Goal: Navigation & Orientation: Find specific page/section

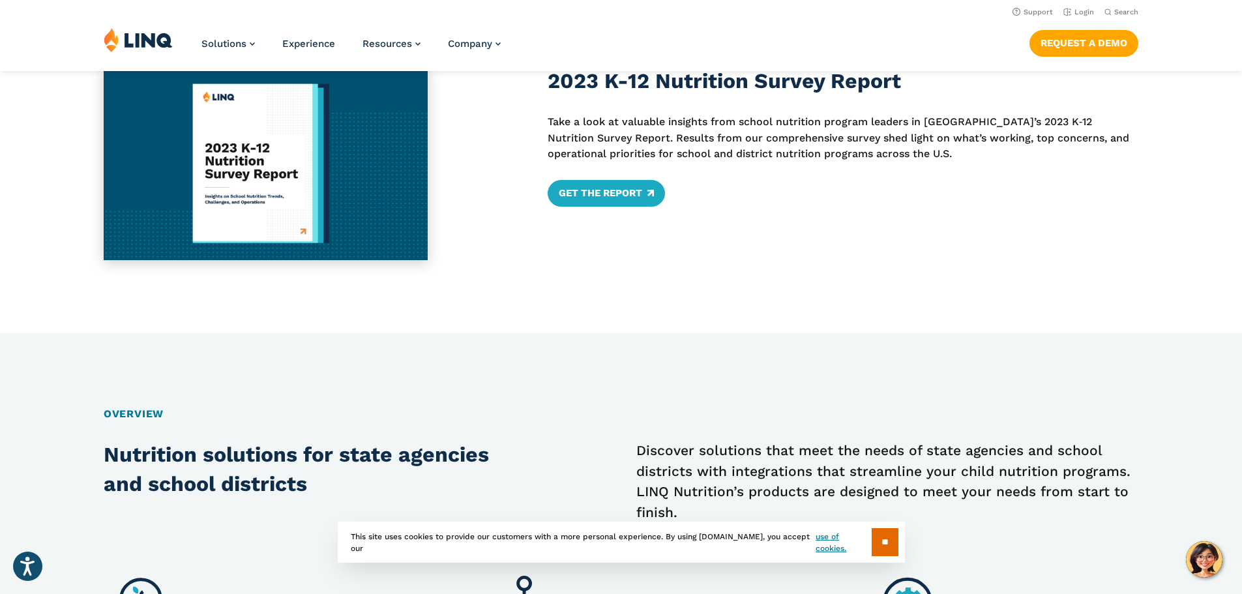
scroll to position [259, 0]
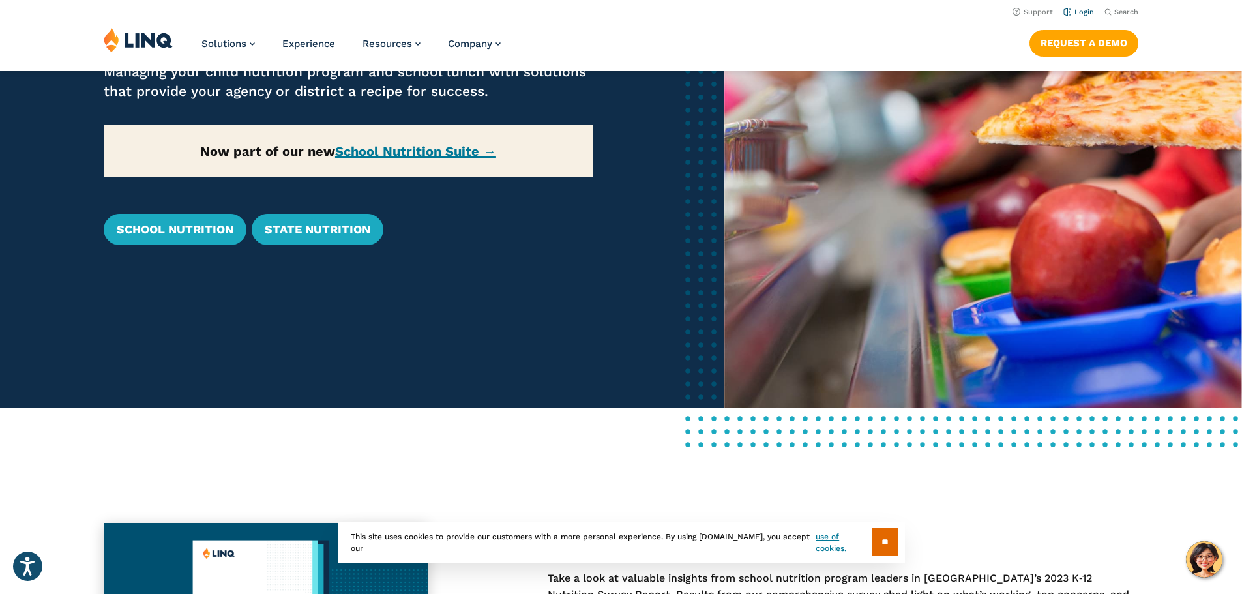
click at [1080, 16] on link "Login" at bounding box center [1078, 12] width 31 height 8
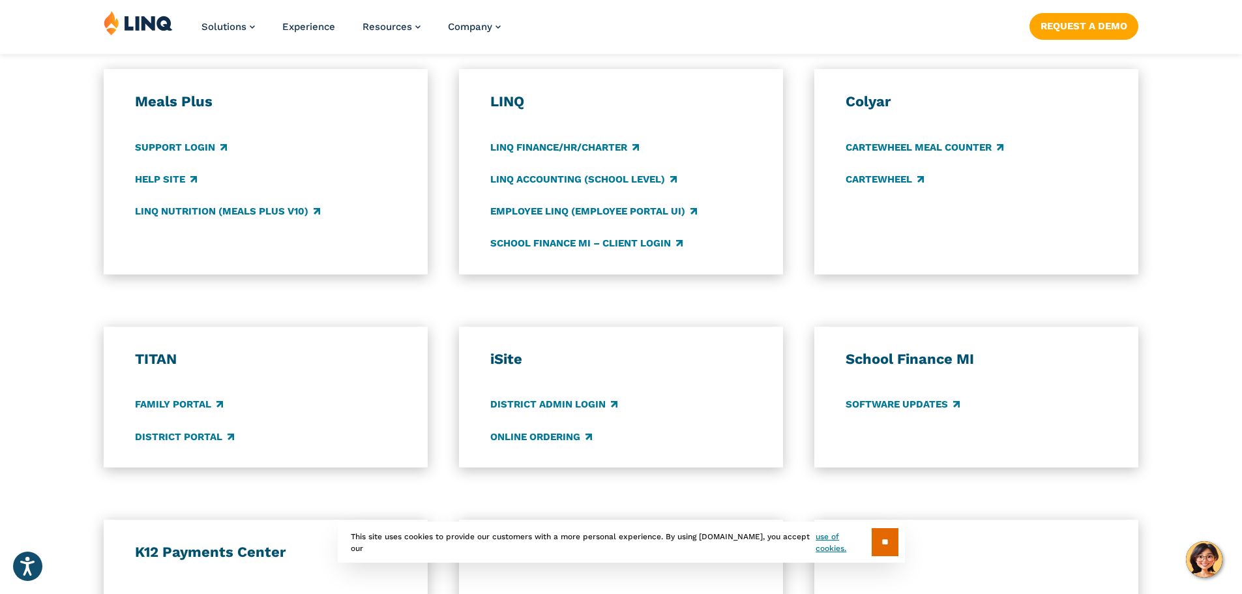
scroll to position [978, 0]
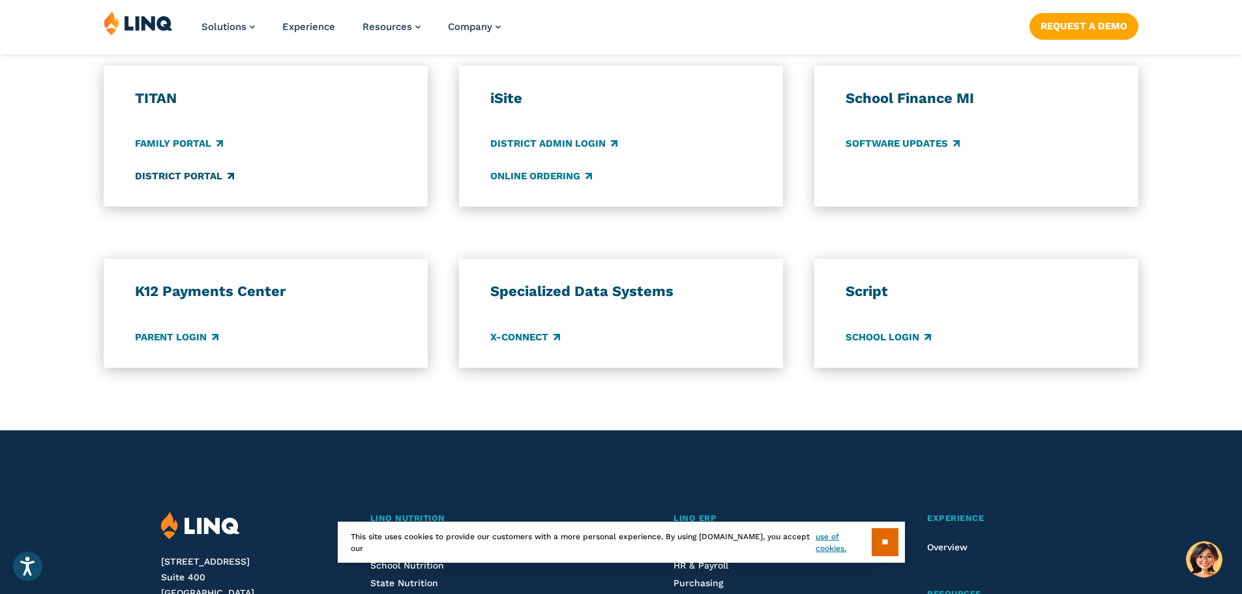
click at [196, 180] on link "District Portal" at bounding box center [184, 176] width 99 height 14
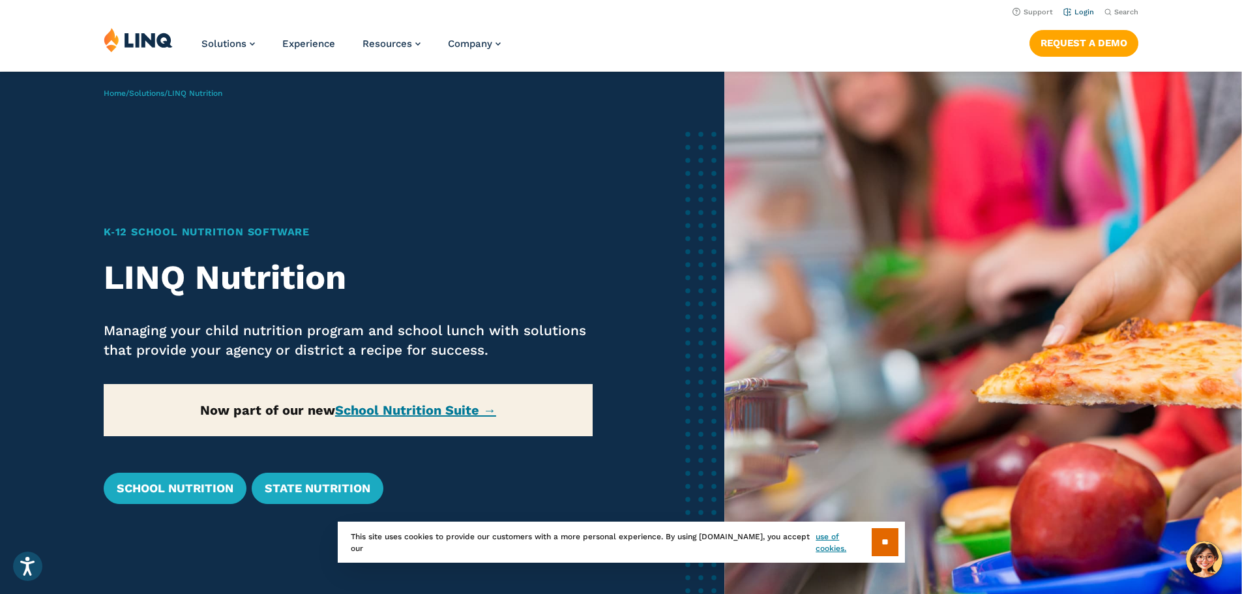
click at [1068, 6] on li "Login" at bounding box center [1078, 11] width 31 height 14
click at [1068, 12] on link "Login" at bounding box center [1078, 12] width 31 height 8
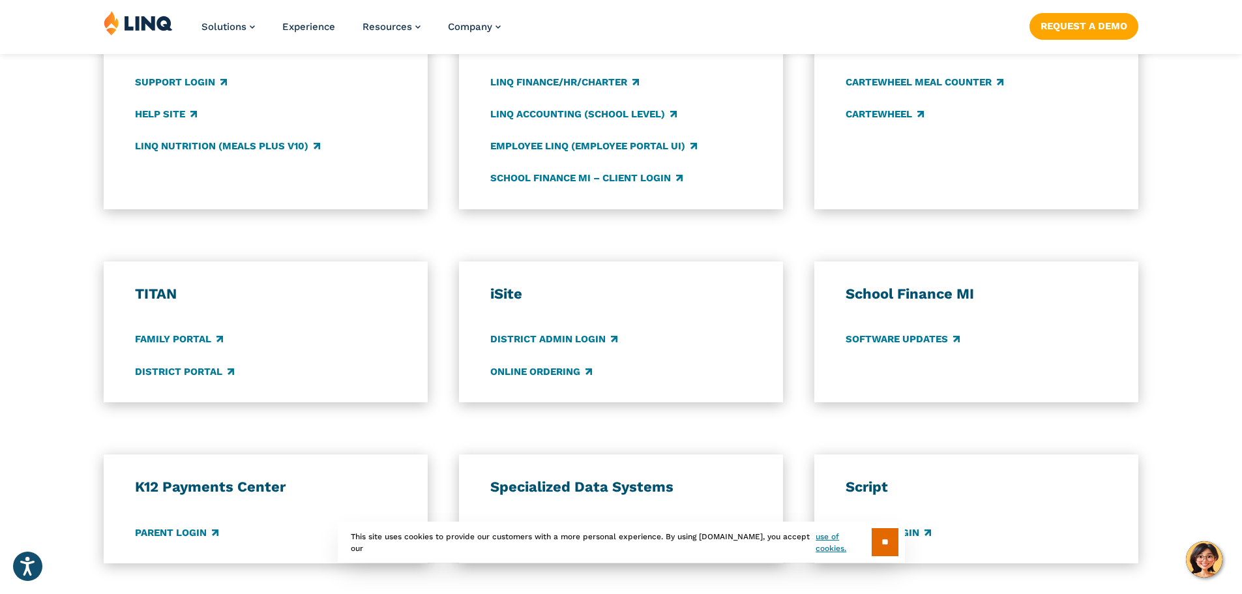
scroll to position [847, 0]
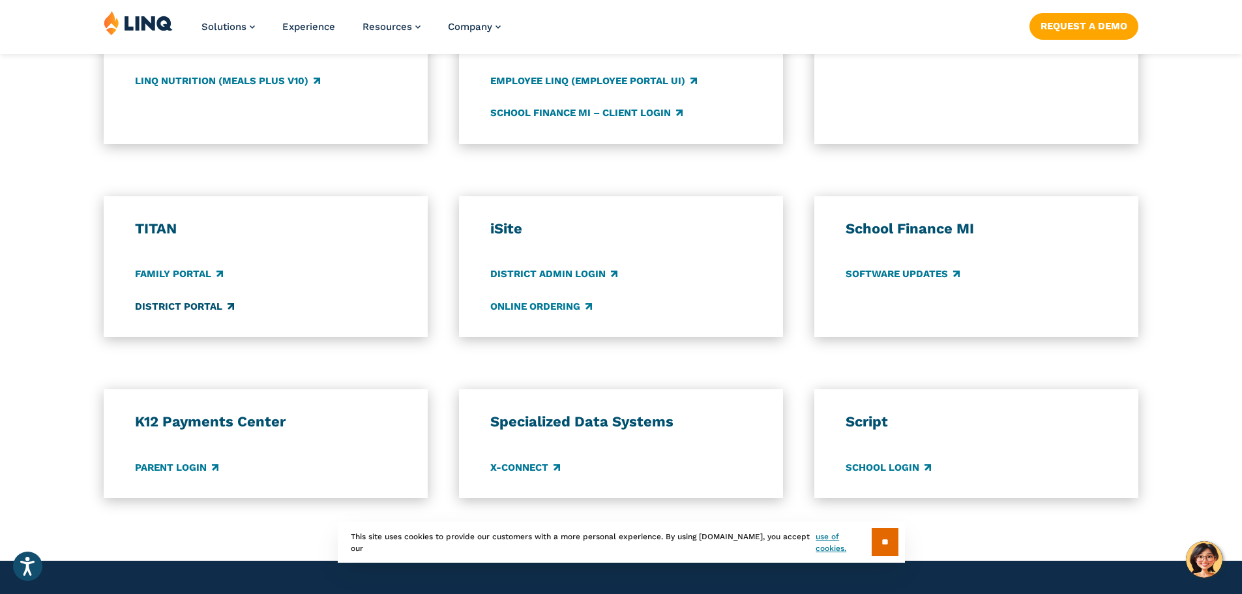
click at [214, 310] on link "District Portal" at bounding box center [184, 306] width 99 height 14
